Goal: Task Accomplishment & Management: Manage account settings

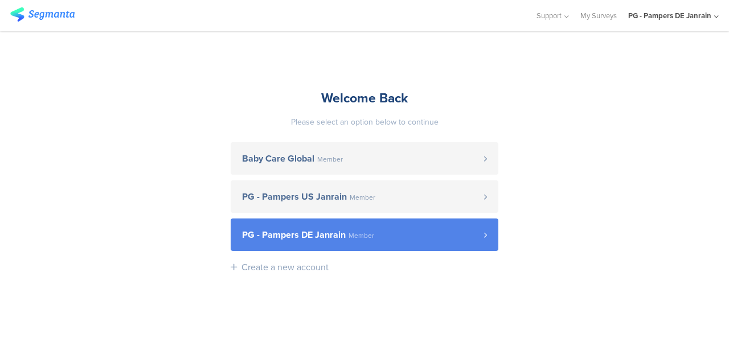
click at [342, 237] on span "PG - Pampers DE Janrain" at bounding box center [294, 235] width 104 height 9
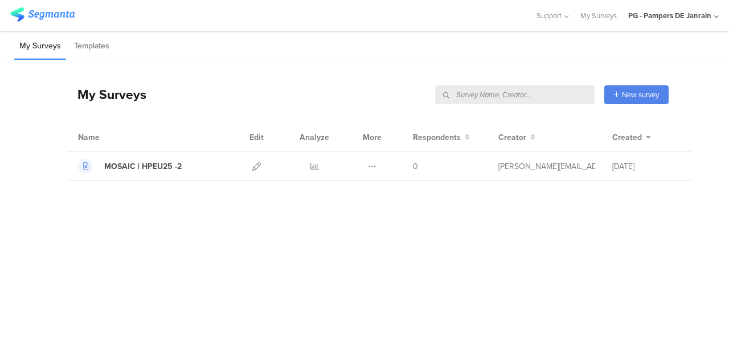
click at [567, 95] on input "text" at bounding box center [514, 94] width 159 height 19
click at [566, 96] on input "text" at bounding box center [514, 94] width 159 height 19
click at [605, 14] on link "My Surveys" at bounding box center [598, 15] width 36 height 31
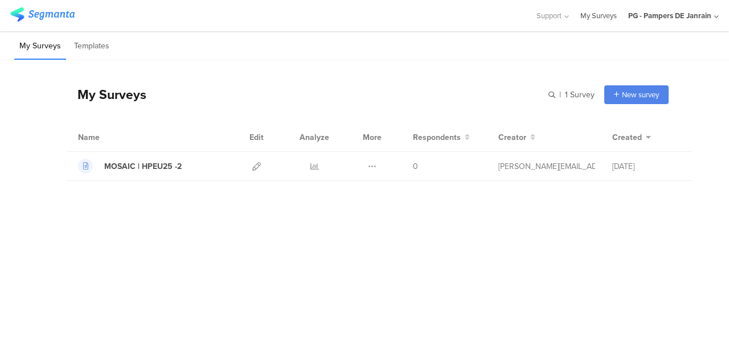
click at [614, 17] on link "My Surveys" at bounding box center [598, 15] width 36 height 31
click at [652, 14] on div "PG - Pampers DE Janrain" at bounding box center [669, 15] width 83 height 11
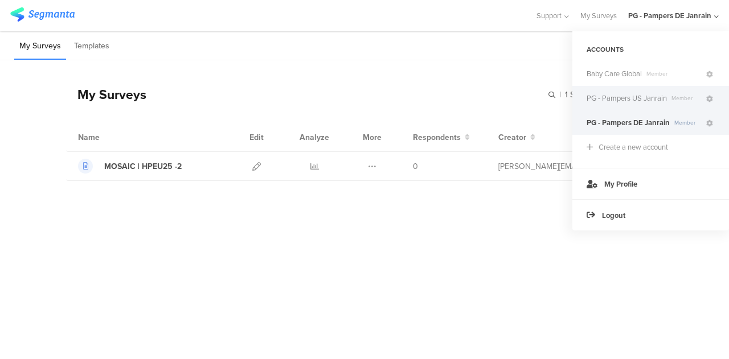
click at [626, 93] on span "PG - Pampers US Janrain" at bounding box center [627, 98] width 80 height 11
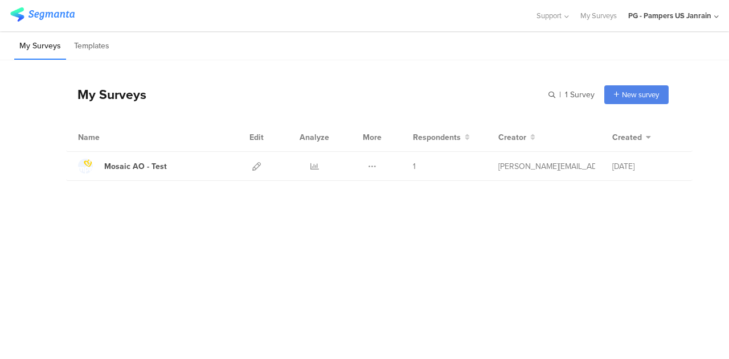
click at [641, 12] on div "PG - Pampers US Janrain" at bounding box center [669, 15] width 83 height 11
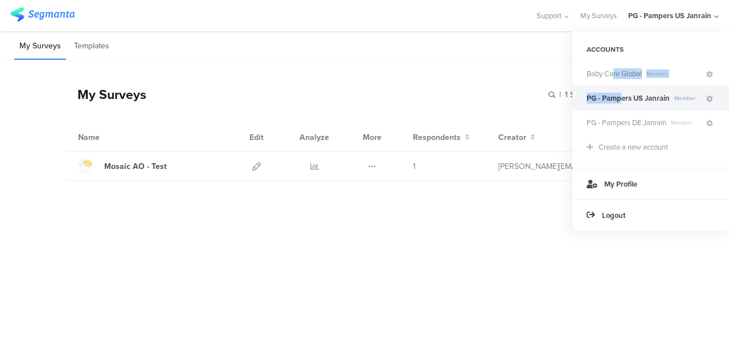
drag, startPoint x: 615, startPoint y: 77, endPoint x: 621, endPoint y: 89, distance: 14.0
click at [621, 89] on ul "Baby Care Global Member PG - Pampers US Janrain Member PG - Pampers DE Janrain …" at bounding box center [650, 98] width 157 height 73
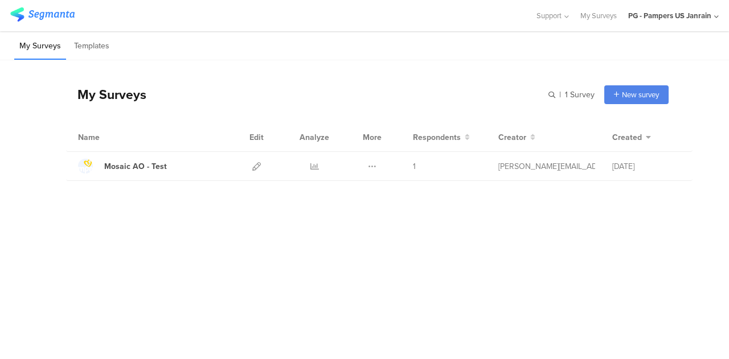
click at [543, 70] on div "My Surveys | 1 Survey New survey Start from scratch Choose from templates Name …" at bounding box center [367, 120] width 602 height 121
click at [636, 24] on div "PG - Pampers US Janrain" at bounding box center [673, 15] width 91 height 31
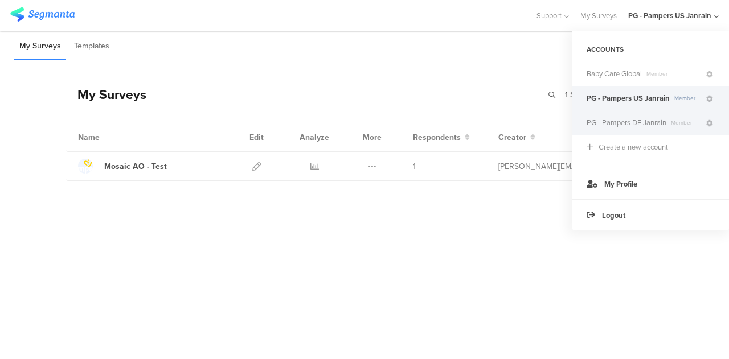
click at [625, 120] on span "PG - Pampers DE Janrain" at bounding box center [627, 122] width 80 height 11
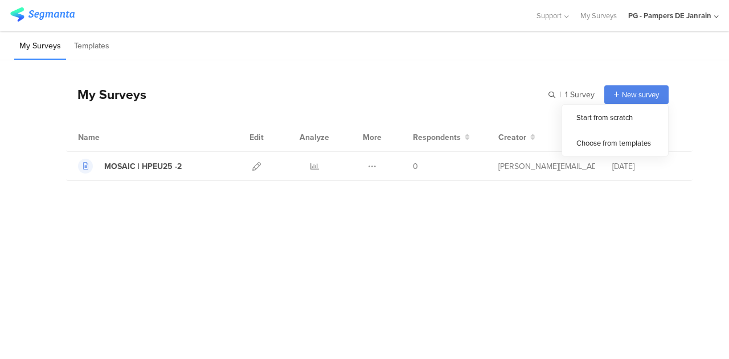
click at [651, 24] on div "PG - Pampers DE Janrain" at bounding box center [673, 15] width 91 height 31
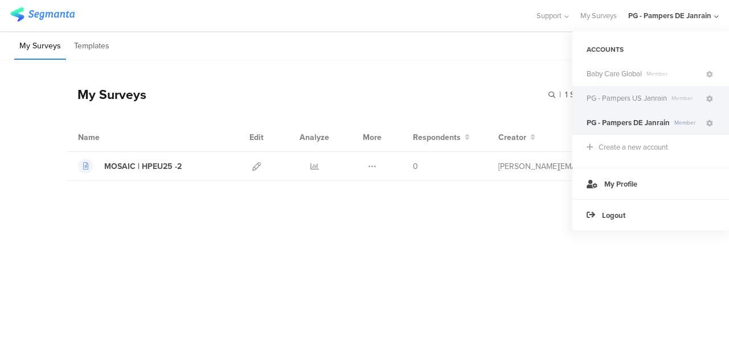
click at [623, 89] on div "PG - Pampers US Janrain Member" at bounding box center [650, 98] width 157 height 24
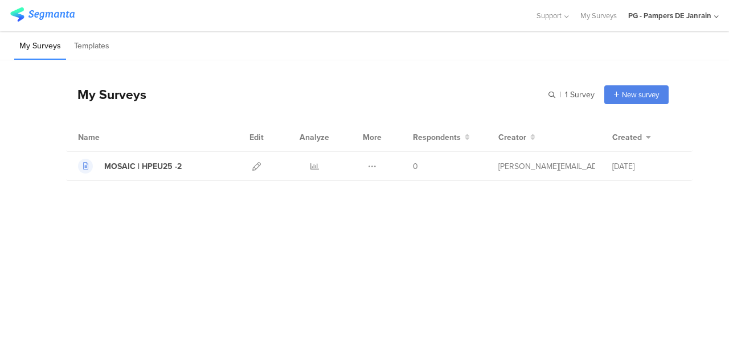
click at [642, 13] on div "PG - Pampers DE Janrain" at bounding box center [669, 15] width 83 height 11
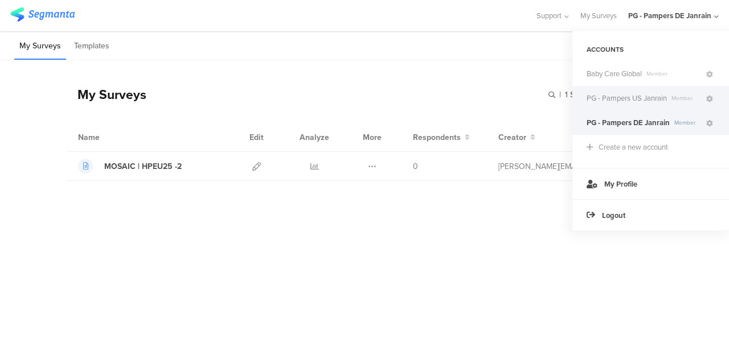
click at [613, 98] on span "PG - Pampers US Janrain" at bounding box center [627, 98] width 80 height 11
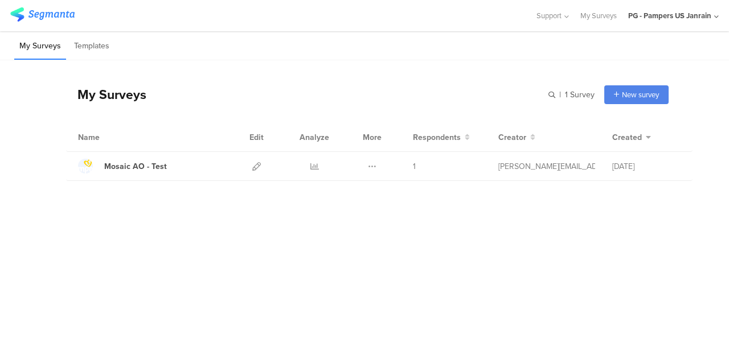
click at [27, 10] on img at bounding box center [42, 14] width 64 height 14
click at [89, 43] on li "Templates" at bounding box center [92, 46] width 46 height 27
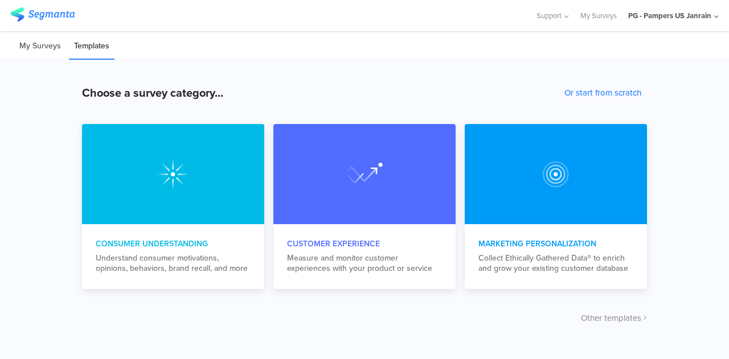
click at [46, 46] on li "My Surveys" at bounding box center [40, 46] width 52 height 27
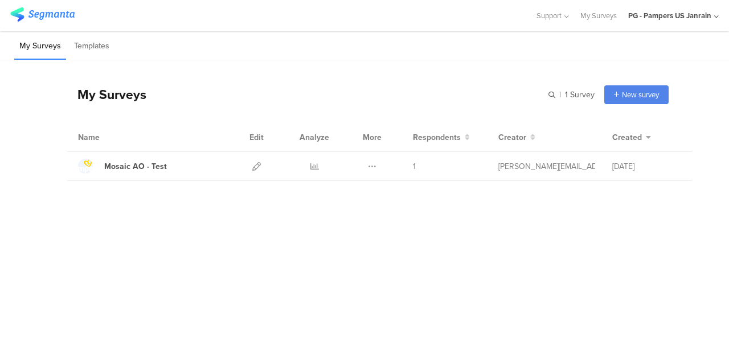
click at [37, 13] on img at bounding box center [42, 14] width 64 height 14
click at [651, 19] on div "PG - Pampers US Janrain" at bounding box center [669, 15] width 83 height 11
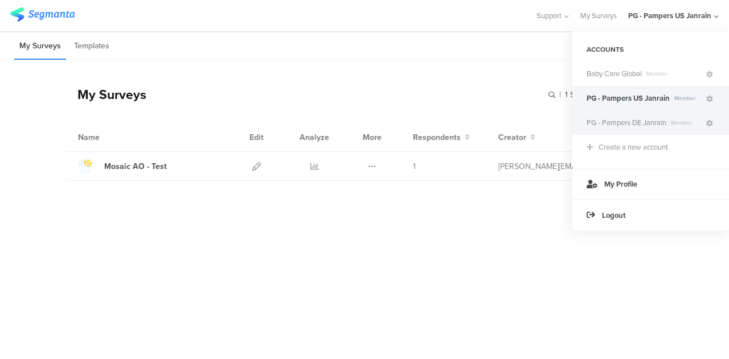
click at [632, 124] on span "PG - Pampers DE Janrain" at bounding box center [627, 122] width 80 height 11
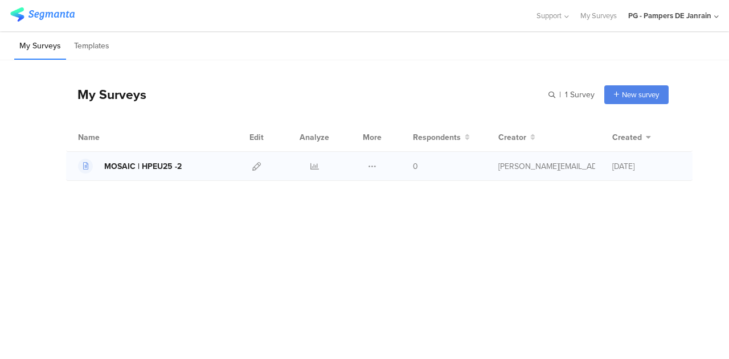
click at [166, 166] on div "MOSAIC | HPEU25 -2" at bounding box center [142, 167] width 77 height 12
click at [259, 165] on icon at bounding box center [256, 166] width 9 height 9
click at [95, 46] on li "Templates" at bounding box center [92, 46] width 46 height 27
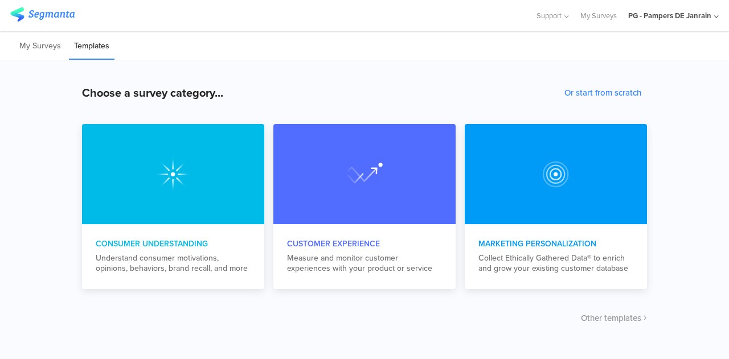
click at [571, 47] on div "My Surveys Templates" at bounding box center [364, 45] width 729 height 29
click at [588, 21] on link "My Surveys" at bounding box center [598, 15] width 36 height 31
click at [582, 17] on link "My Surveys" at bounding box center [598, 15] width 36 height 31
click at [33, 46] on li "My Surveys" at bounding box center [40, 46] width 52 height 27
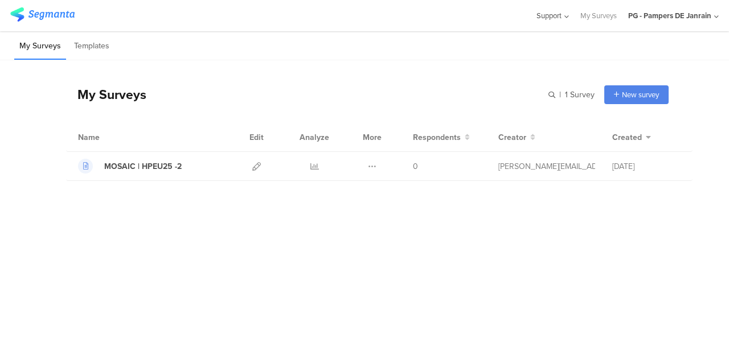
click at [551, 17] on span "Support" at bounding box center [548, 15] width 25 height 11
click at [454, 79] on div "Live Chat" at bounding box center [497, 79] width 142 height 26
click at [596, 337] on sg-survey-table "My Surveys | 1 Survey MOSAIC | HPEU25 -2 0 Respondents My Surveys | 1 Survey" at bounding box center [364, 209] width 729 height 299
click at [652, 15] on div "PG - Pampers DE Janrain" at bounding box center [669, 15] width 83 height 11
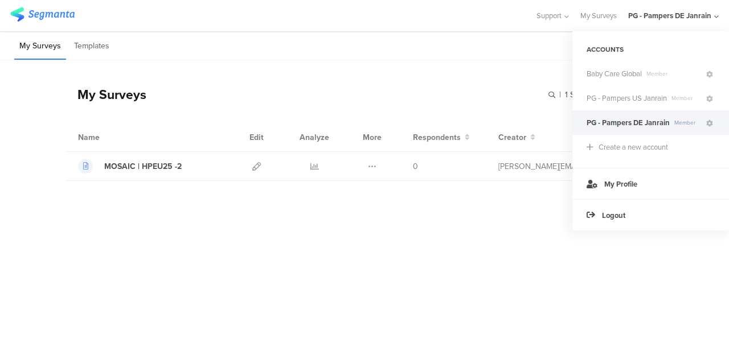
click at [677, 18] on div "PG - Pampers DE Janrain" at bounding box center [669, 15] width 83 height 11
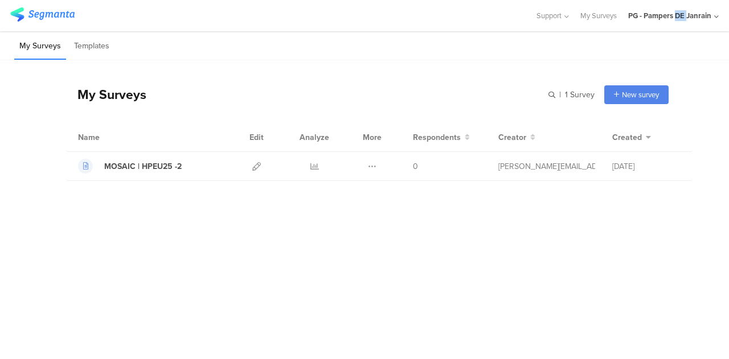
click at [677, 18] on div "PG - Pampers DE Janrain" at bounding box center [669, 15] width 83 height 11
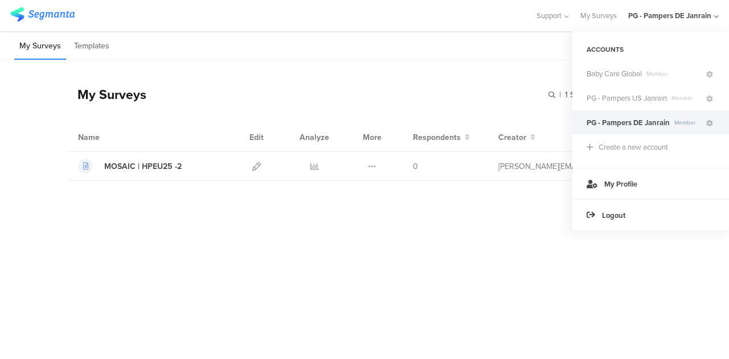
click at [581, 296] on div "My Surveys | 1 Survey New survey Start from scratch Choose from templates Name …" at bounding box center [364, 181] width 729 height 242
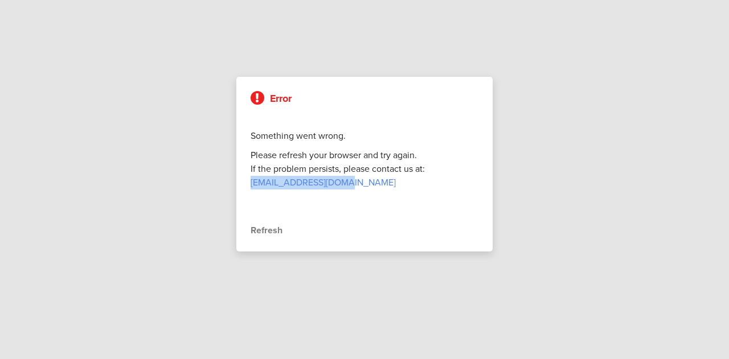
drag, startPoint x: 249, startPoint y: 184, endPoint x: 353, endPoint y: 184, distance: 103.6
click at [353, 184] on div "Error Something went wrong. Please refresh your browser and try again. If the p…" at bounding box center [364, 164] width 256 height 175
copy link "[EMAIL_ADDRESS][DOMAIN_NAME]"
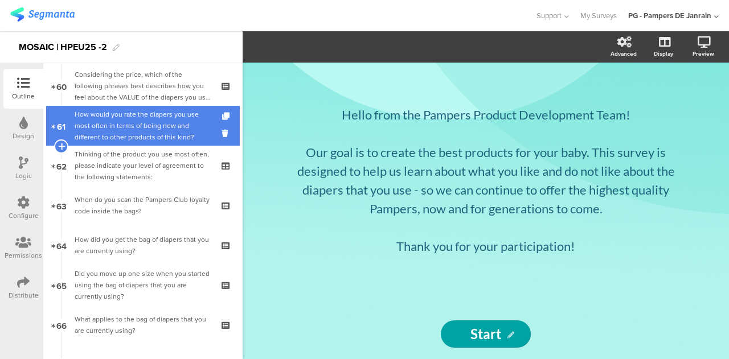
scroll to position [2605, 0]
